Goal: Information Seeking & Learning: Learn about a topic

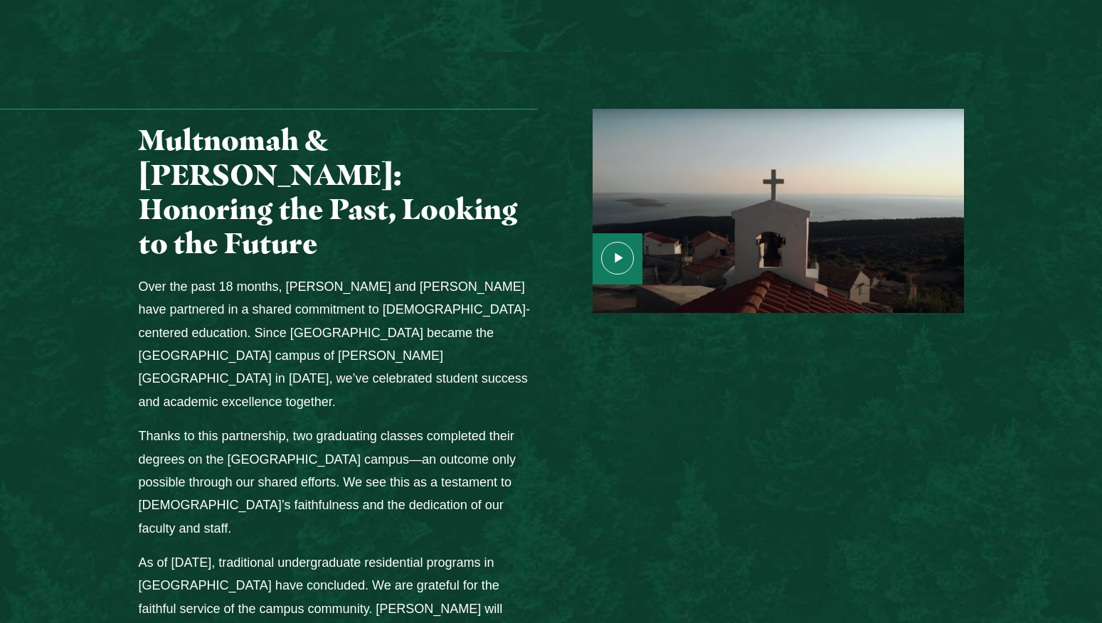
scroll to position [1678, 0]
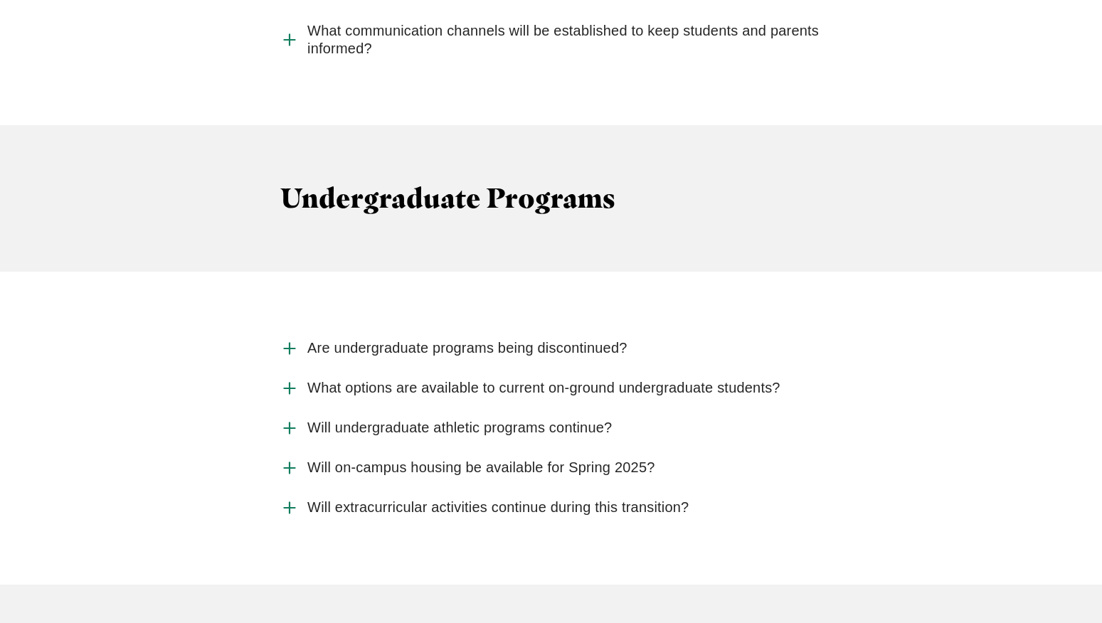
scroll to position [1837, 0]
click at [287, 342] on use "Accordion" at bounding box center [289, 347] width 11 height 11
click at [0, 0] on input "Are undergraduate programs being discontinued?" at bounding box center [0, 0] width 0 height 0
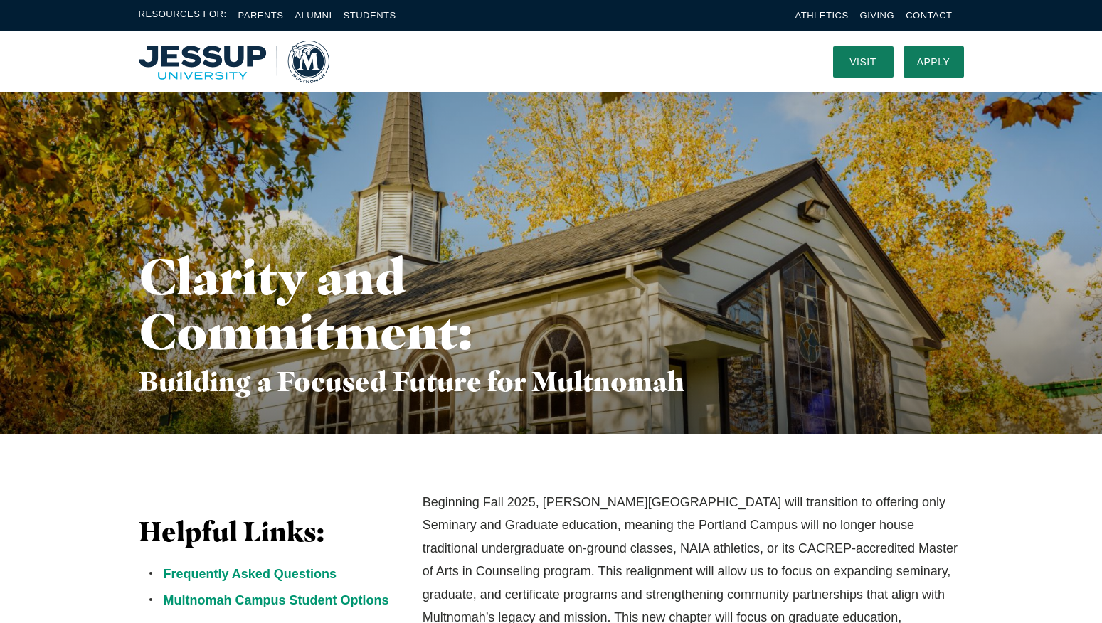
scroll to position [0, 0]
click at [356, 13] on link "Students" at bounding box center [370, 15] width 53 height 11
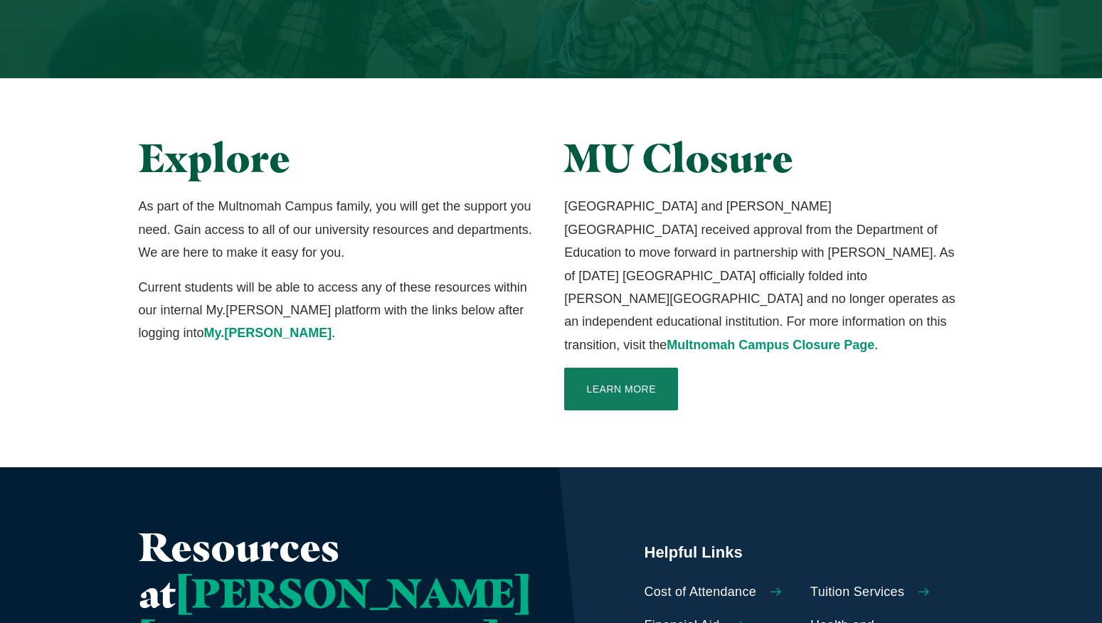
scroll to position [317, 0]
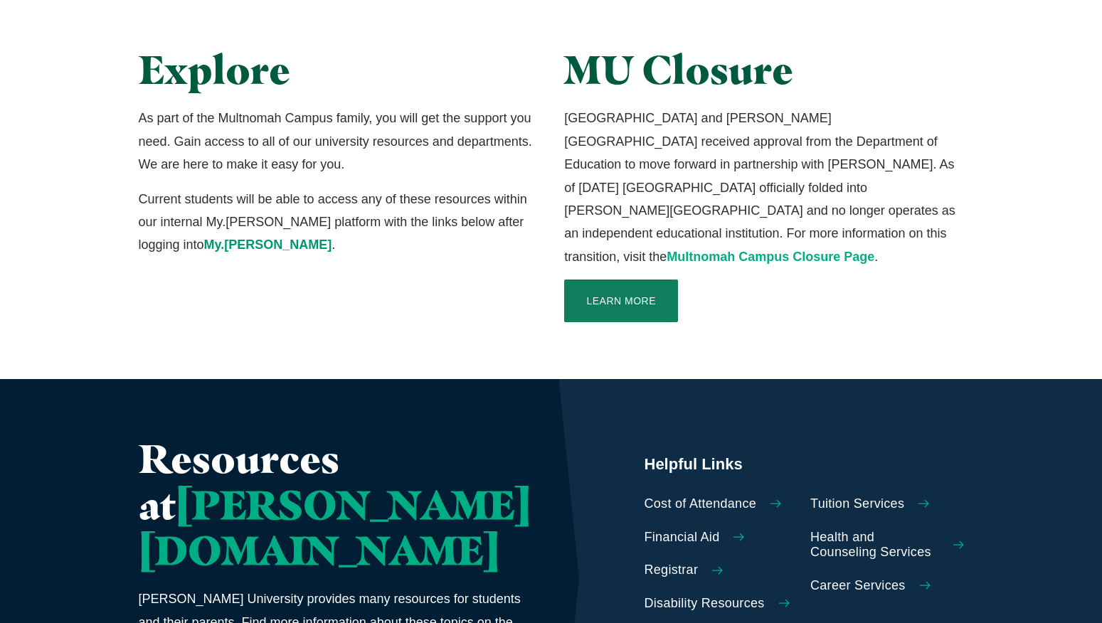
click at [704, 250] on link "Multnomah Campus Closure Page" at bounding box center [770, 257] width 208 height 14
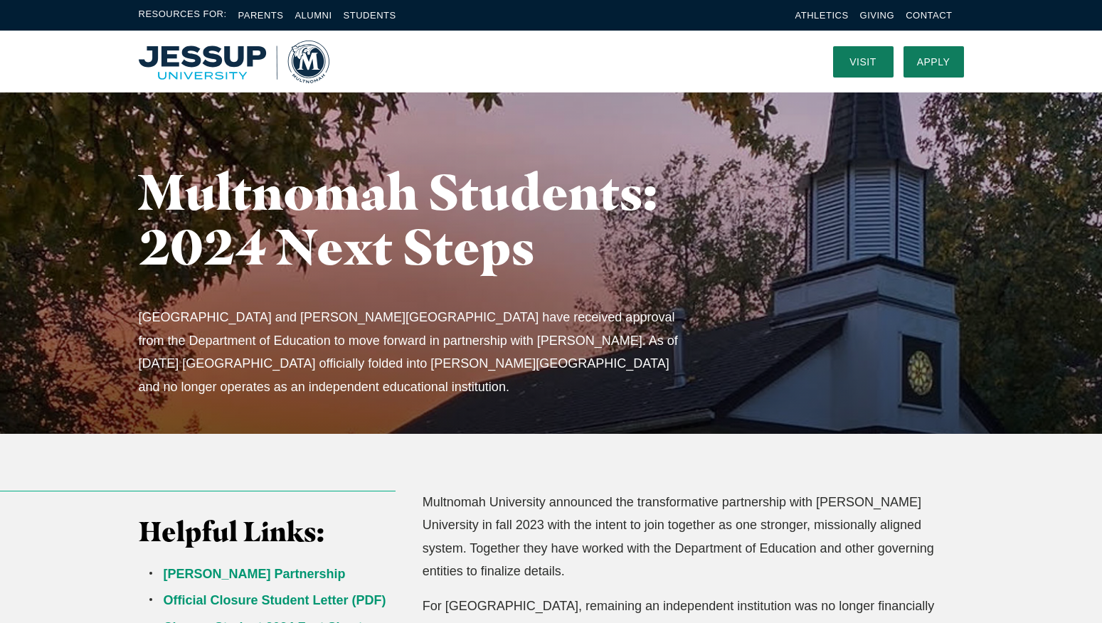
click at [211, 60] on img "Home" at bounding box center [234, 62] width 191 height 43
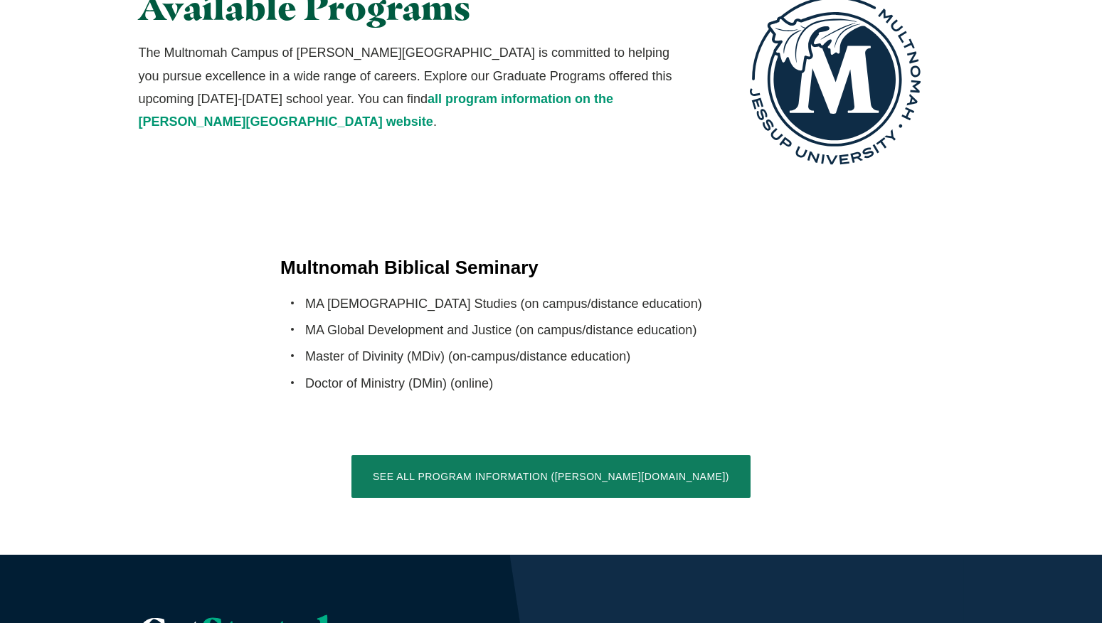
scroll to position [2728, 0]
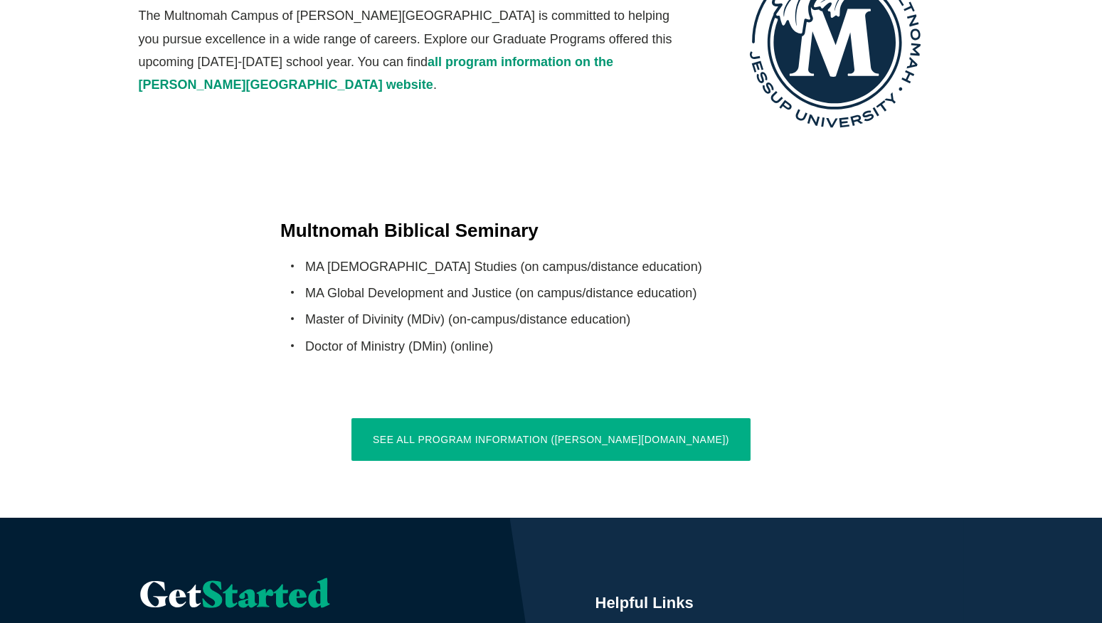
click at [532, 418] on link "See All Program Information (jessup.edu)" at bounding box center [550, 439] width 399 height 43
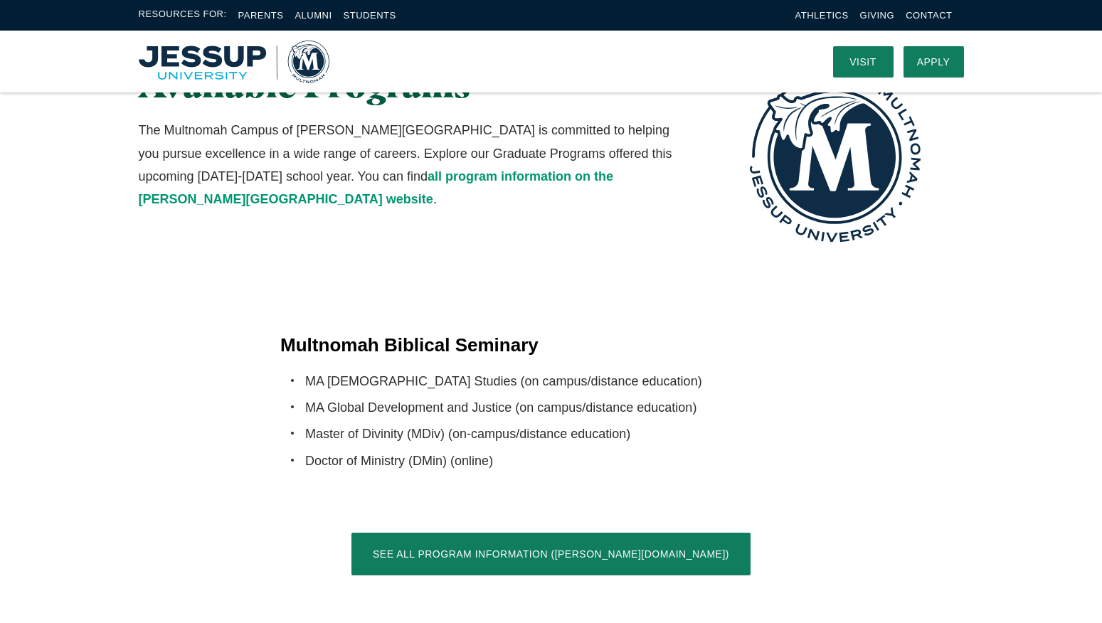
scroll to position [2413, 0]
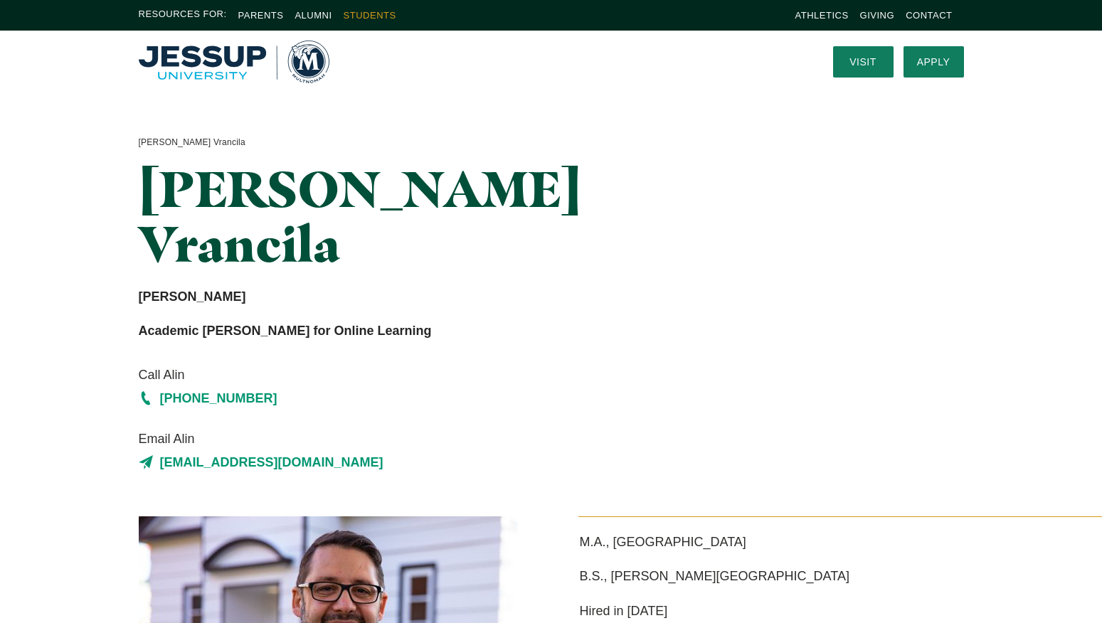
click at [358, 13] on link "Students" at bounding box center [370, 15] width 53 height 11
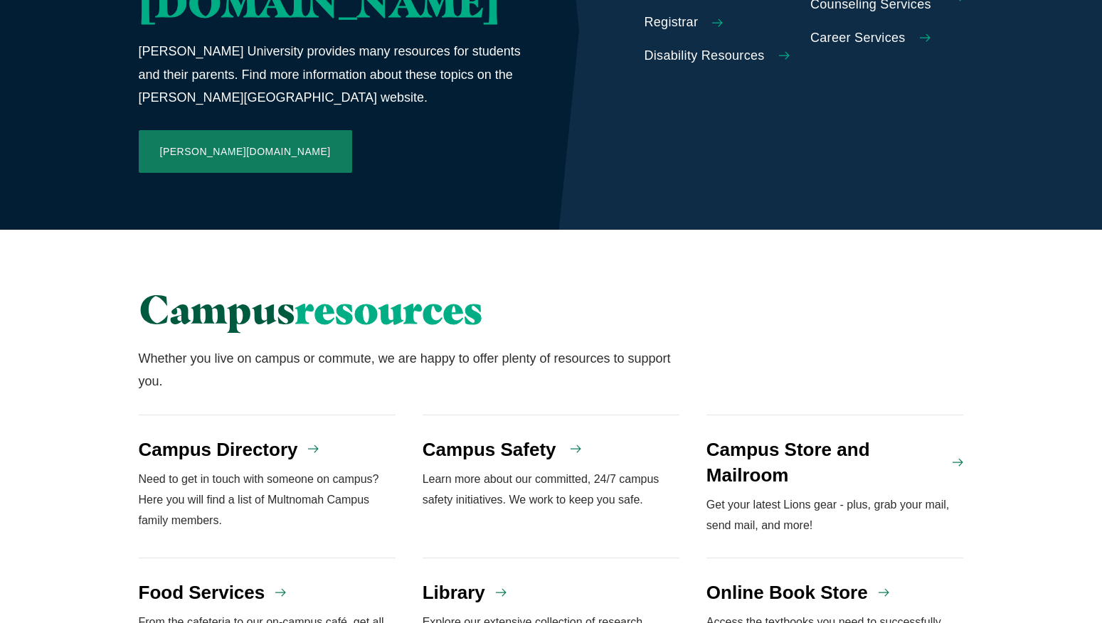
scroll to position [866, 0]
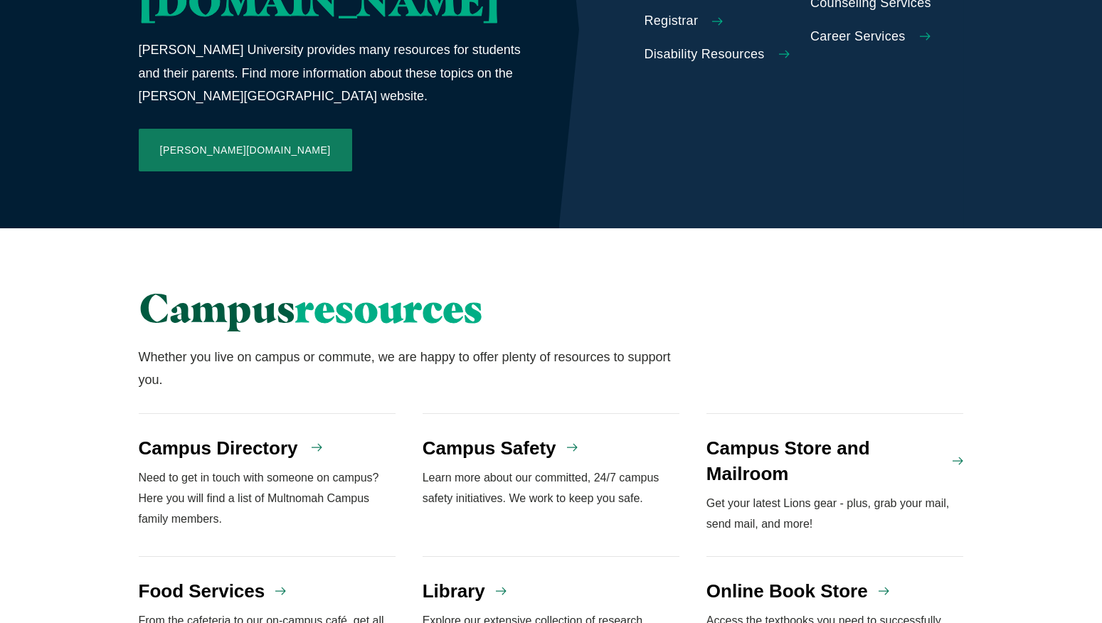
click at [259, 435] on h4 "Campus Directory" at bounding box center [218, 448] width 159 height 26
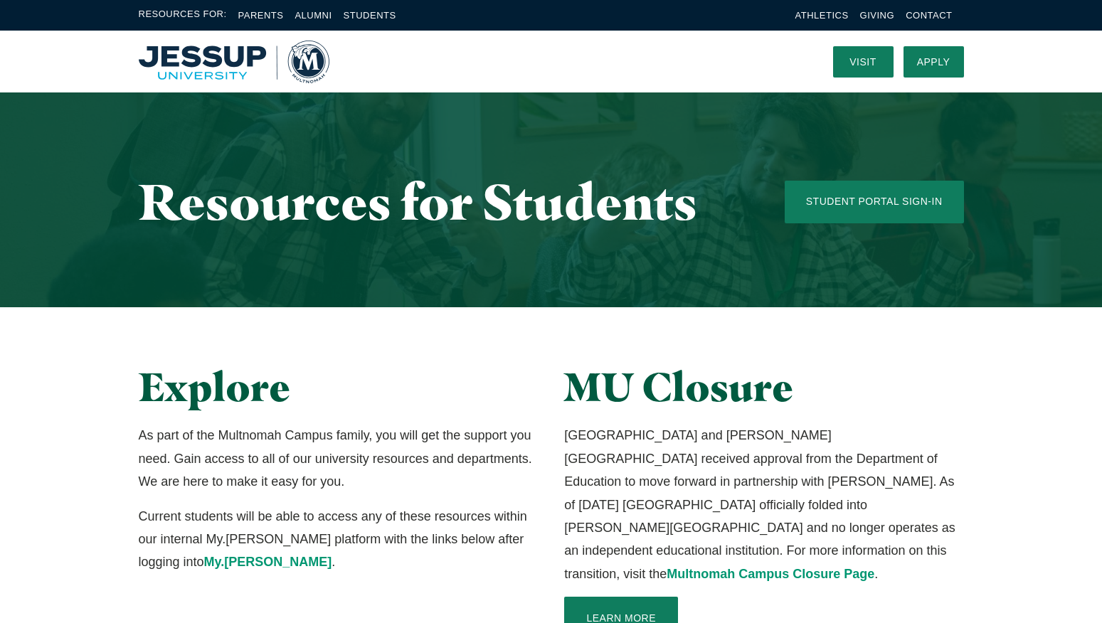
scroll to position [0, 0]
